Goal: Transaction & Acquisition: Purchase product/service

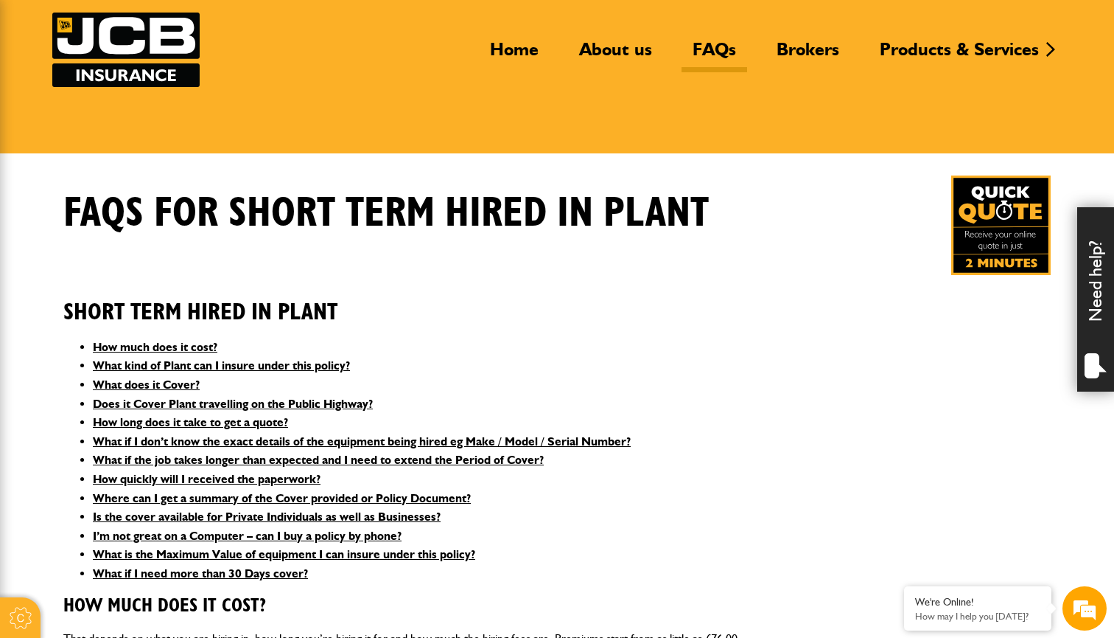
scroll to position [102, 0]
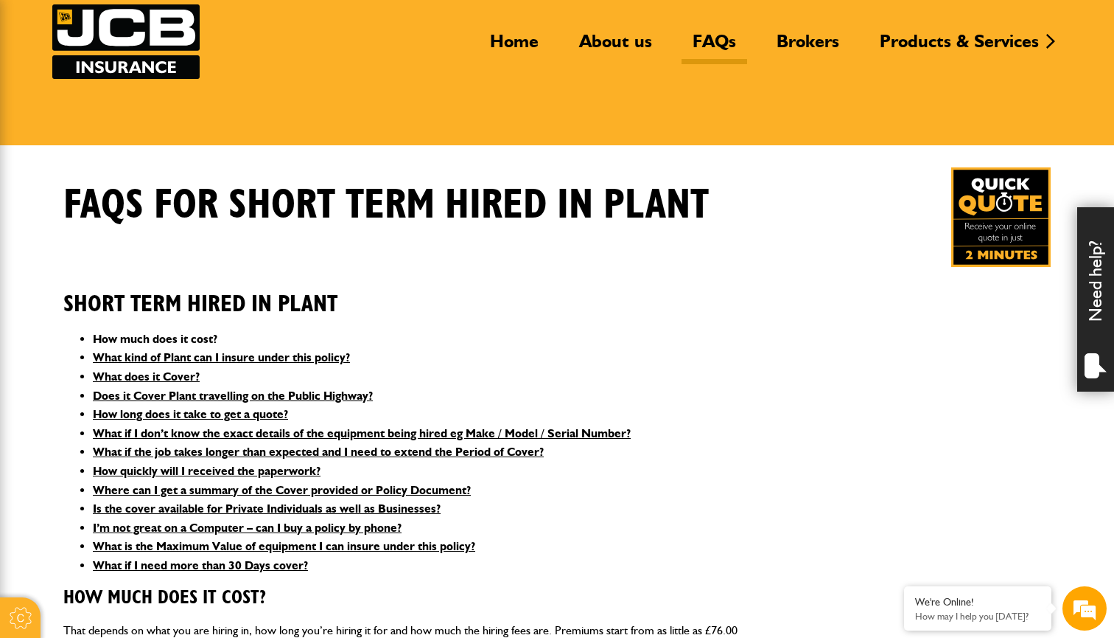
click at [178, 336] on link "How much does it cost?" at bounding box center [155, 339] width 125 height 14
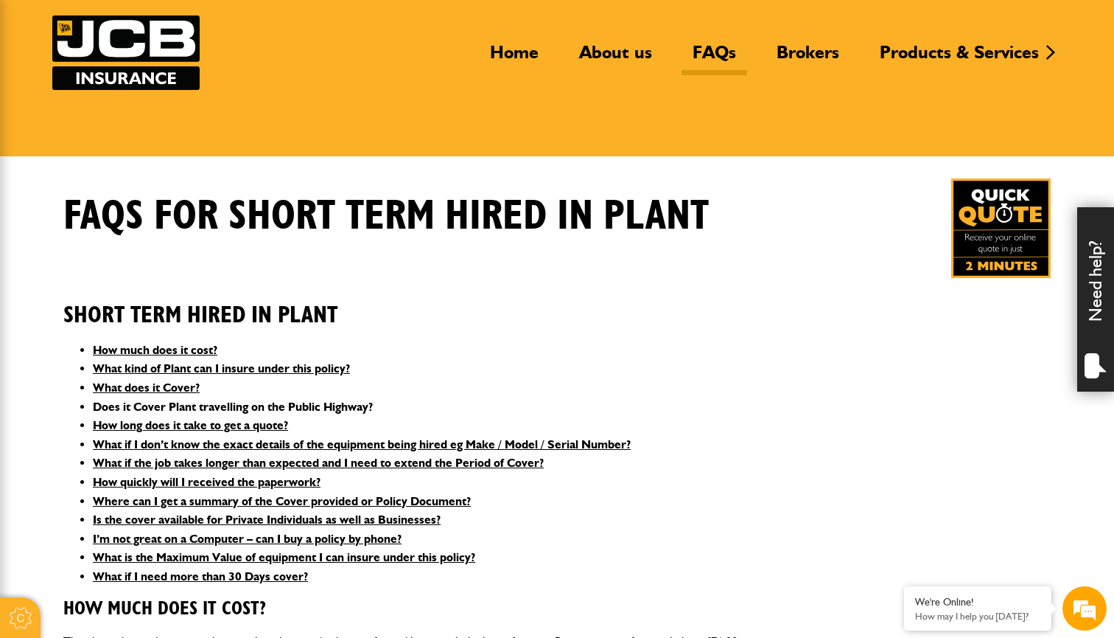
scroll to position [107, 0]
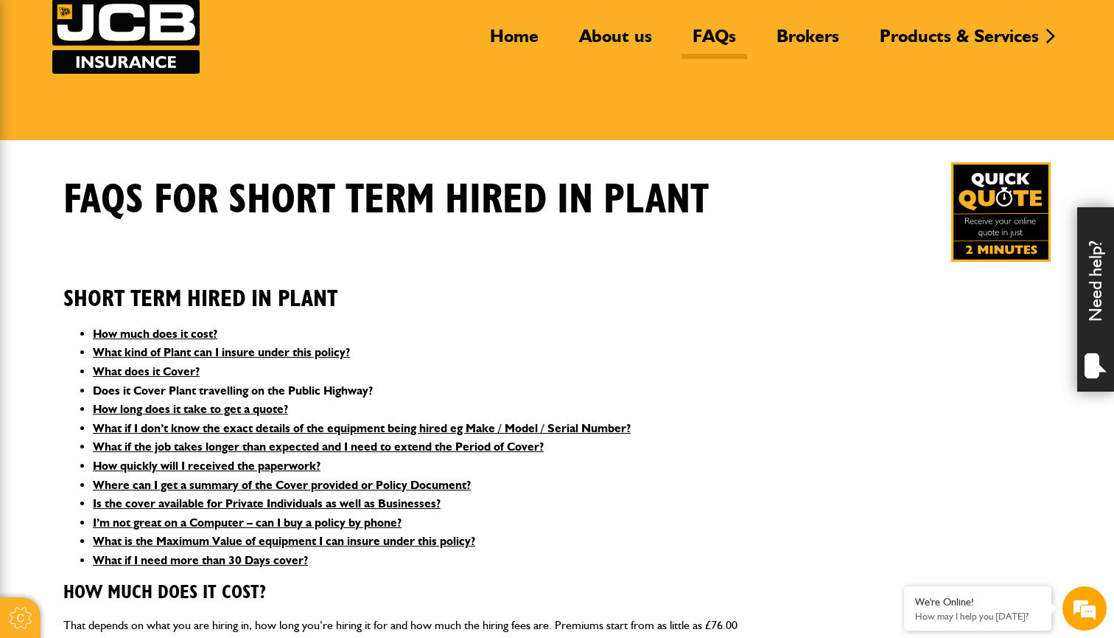
click at [209, 385] on link "Does it Cover Plant travelling on the Public Highway?" at bounding box center [233, 390] width 280 height 14
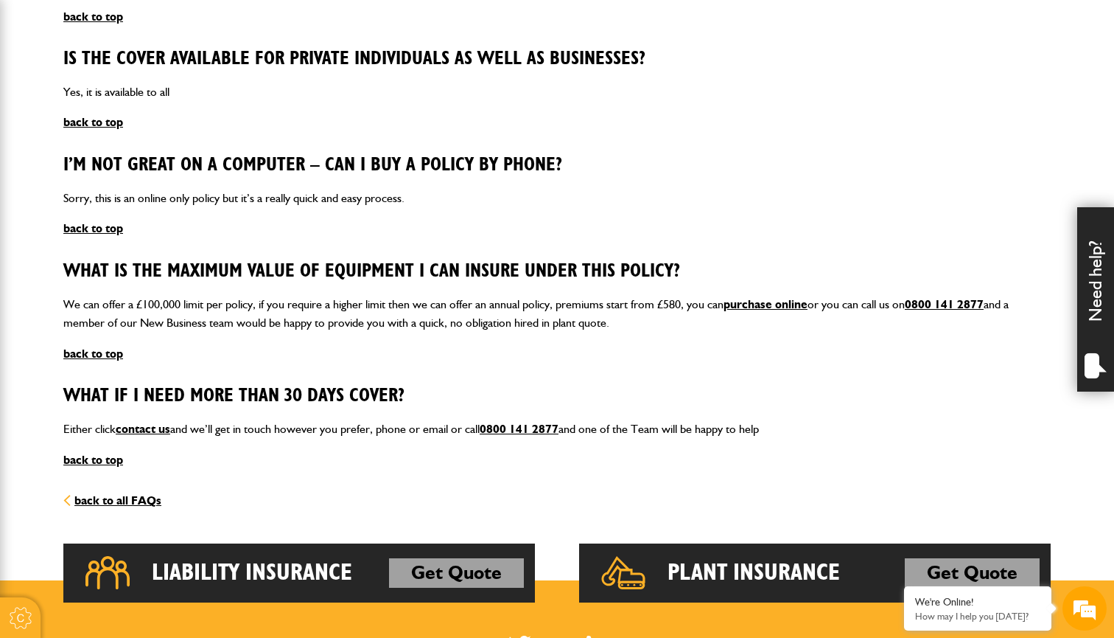
scroll to position [1825, 0]
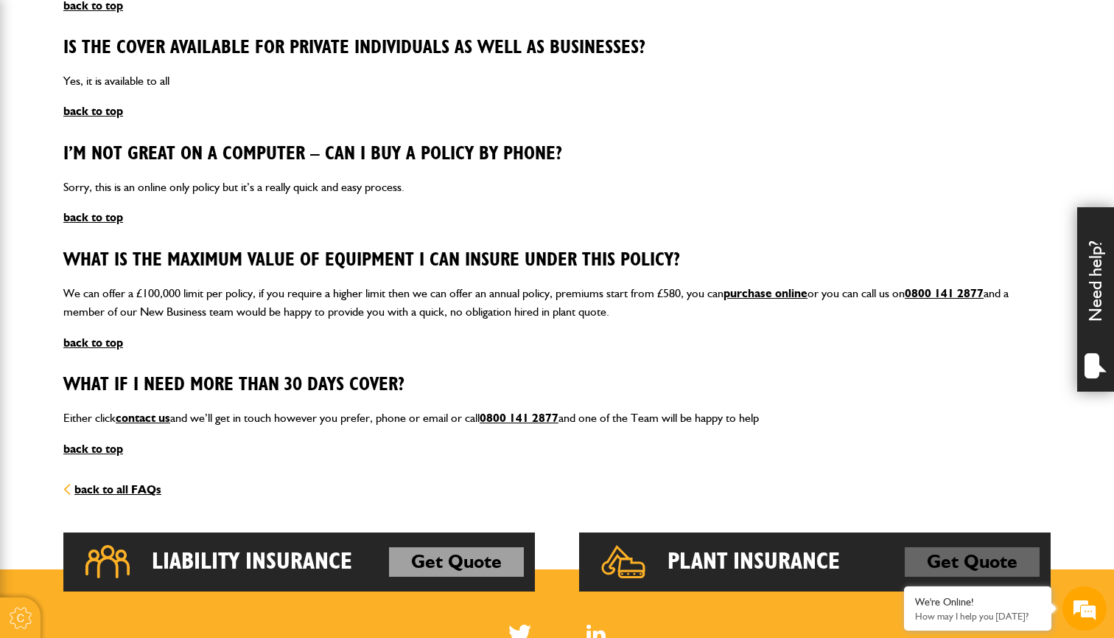
click at [953, 547] on link "Get Quote" at bounding box center [972, 561] width 135 height 29
